Goal: Register for event/course

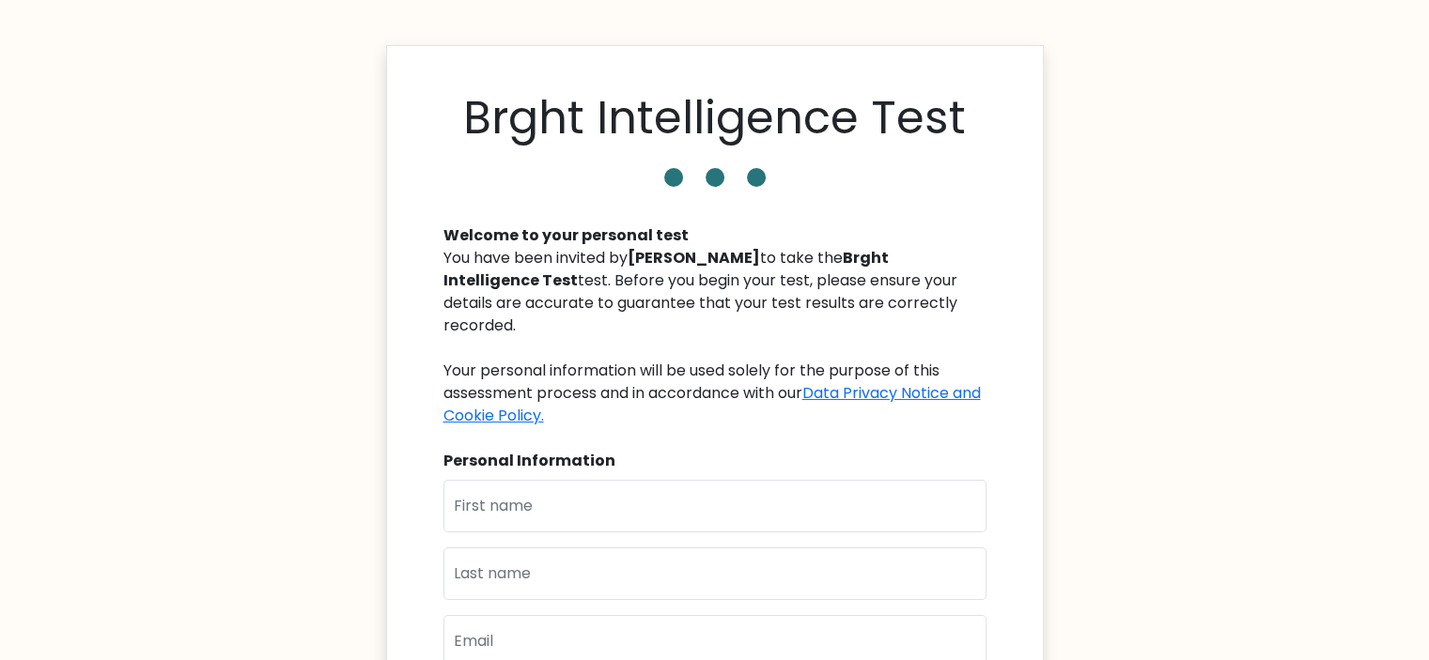
click at [1146, 183] on body "Brght Intelligence Test Welcome to your personal test You have been invited by …" at bounding box center [714, 539] width 1429 height 1078
click at [827, 265] on b "Brght Intelligence Test" at bounding box center [665, 269] width 445 height 44
click at [449, 280] on b "Brght Intelligence Test" at bounding box center [665, 269] width 445 height 44
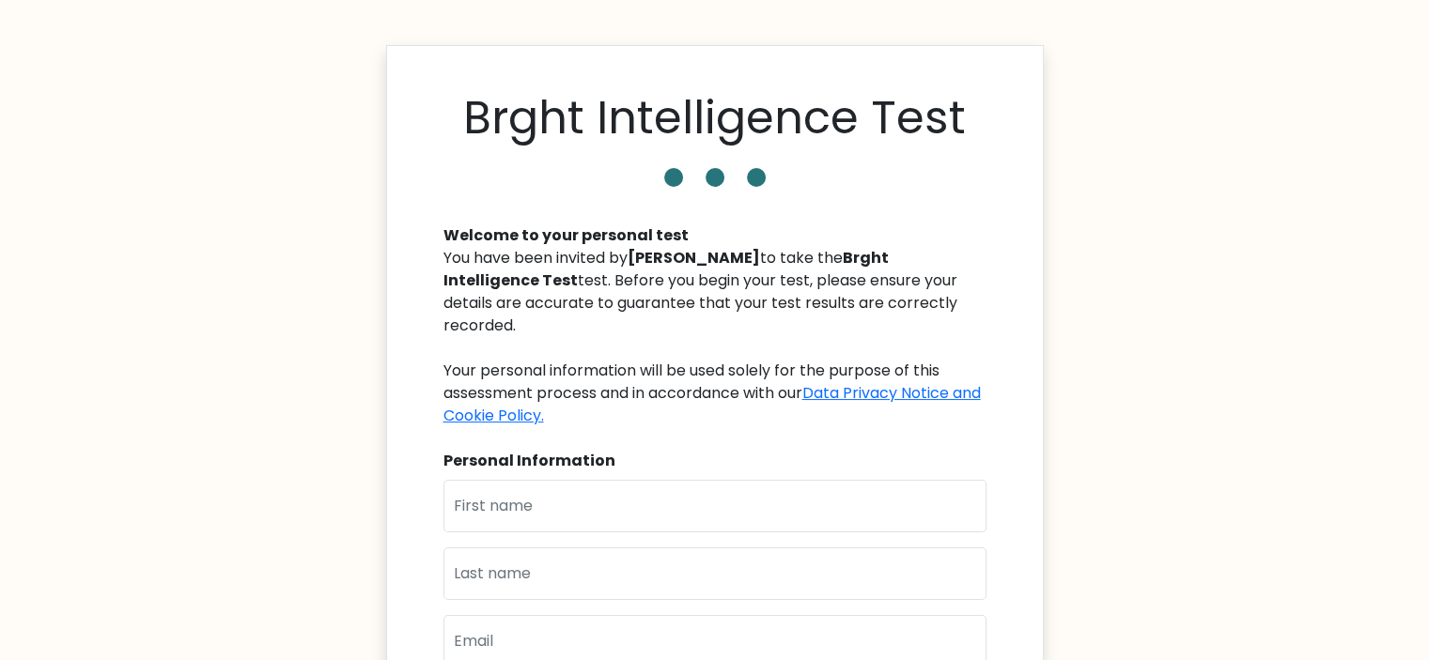
click at [828, 255] on b "Brght Intelligence Test" at bounding box center [665, 269] width 445 height 44
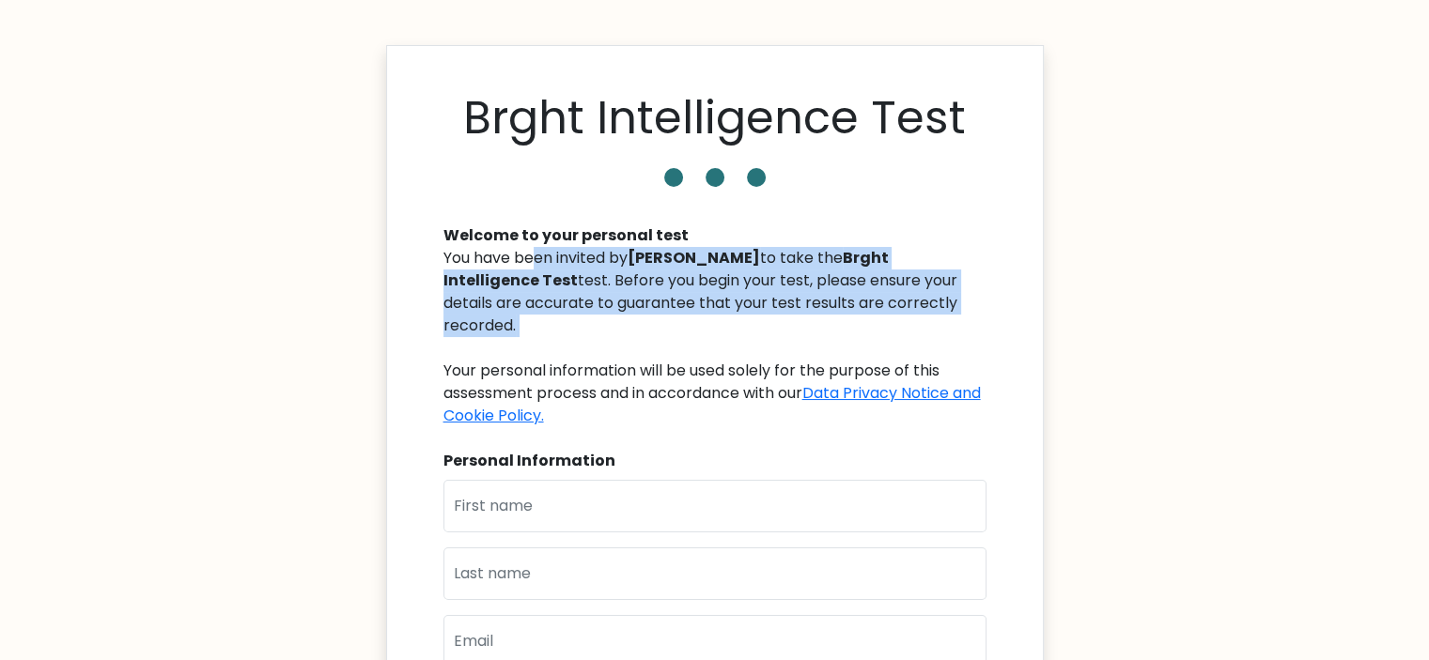
click at [828, 255] on b "Brght Intelligence Test" at bounding box center [665, 269] width 445 height 44
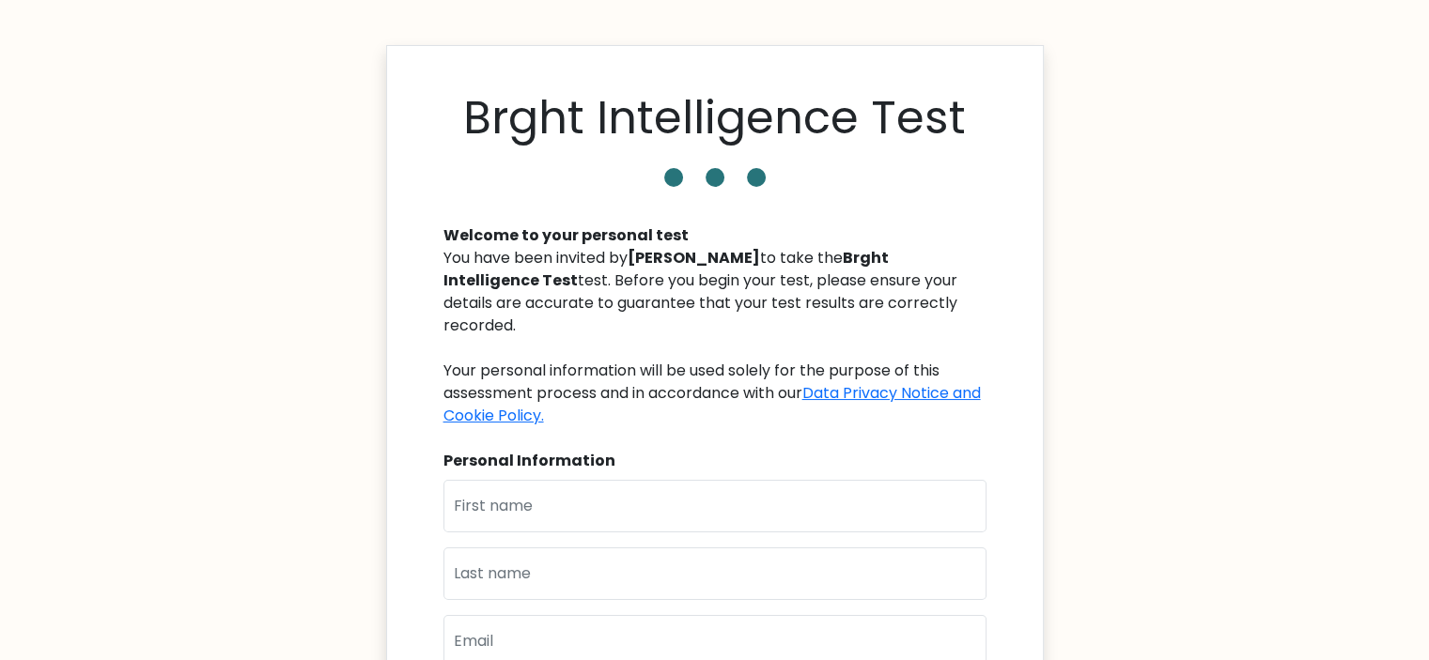
click at [837, 238] on div "Welcome to your personal test" at bounding box center [714, 235] width 543 height 23
click at [482, 110] on h1 "Brght Intelligence Test" at bounding box center [714, 118] width 502 height 54
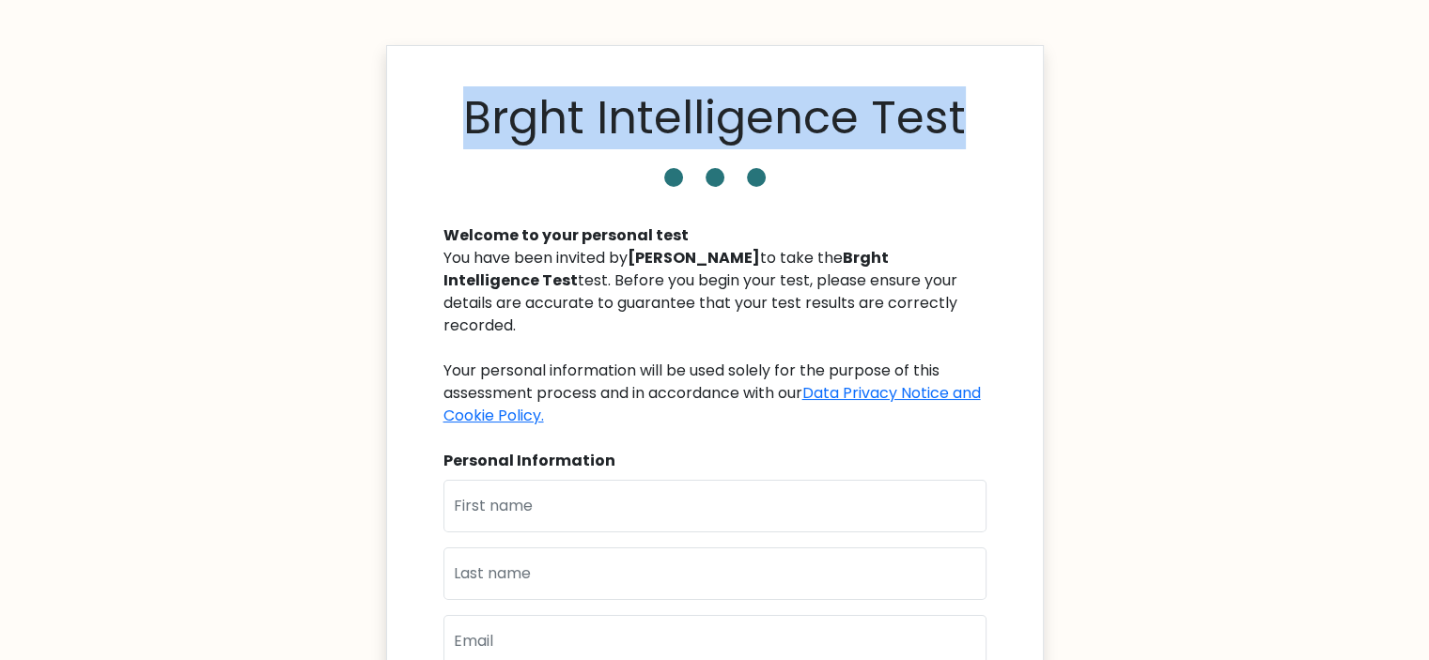
click at [482, 110] on h1 "Brght Intelligence Test" at bounding box center [714, 118] width 502 height 54
copy div "Brght Intelligence Test"
click at [634, 126] on h1 "Brght Intelligence Test" at bounding box center [714, 118] width 502 height 54
